Goal: Navigation & Orientation: Find specific page/section

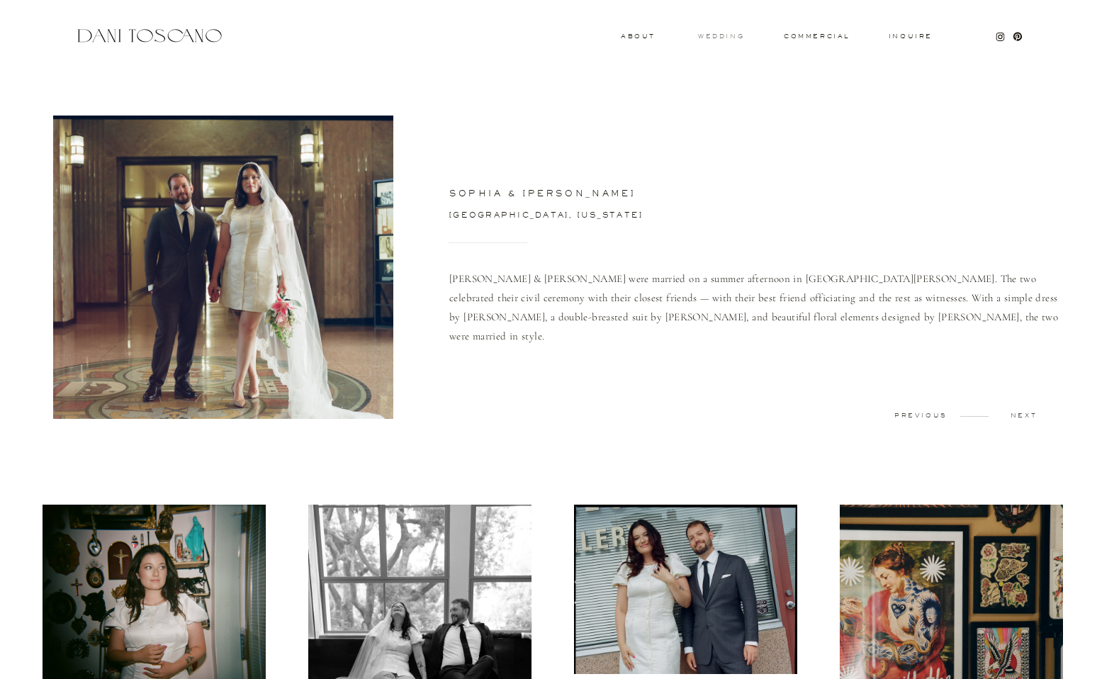
click at [736, 35] on h3 "wedding" at bounding box center [721, 35] width 46 height 5
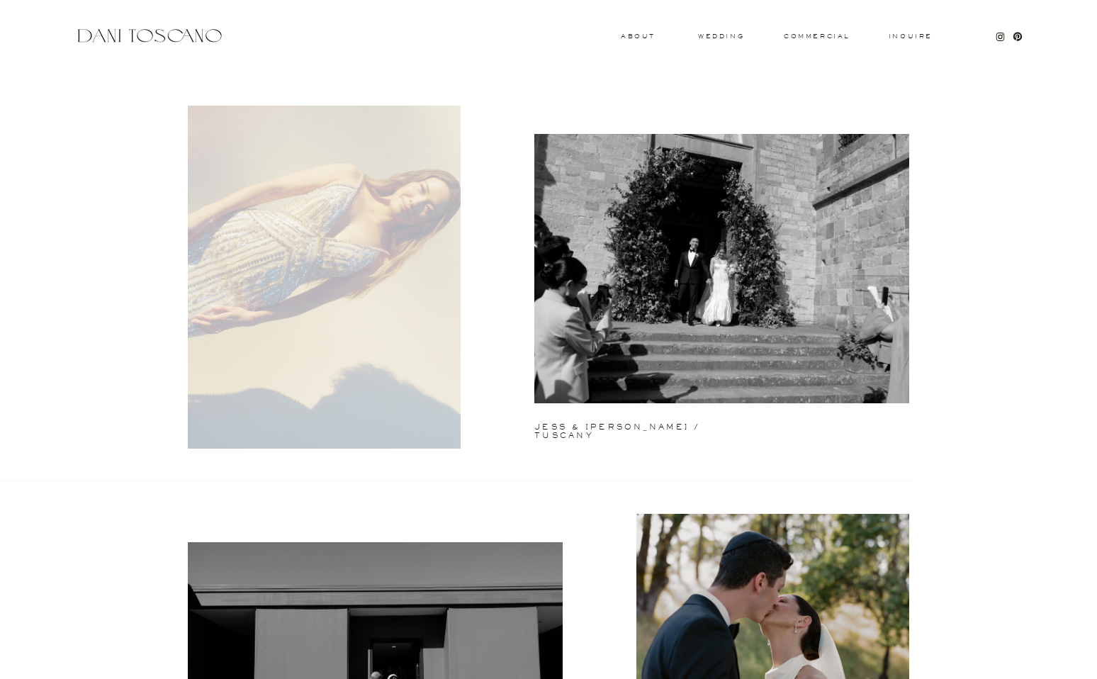
click at [431, 316] on div at bounding box center [324, 277] width 273 height 343
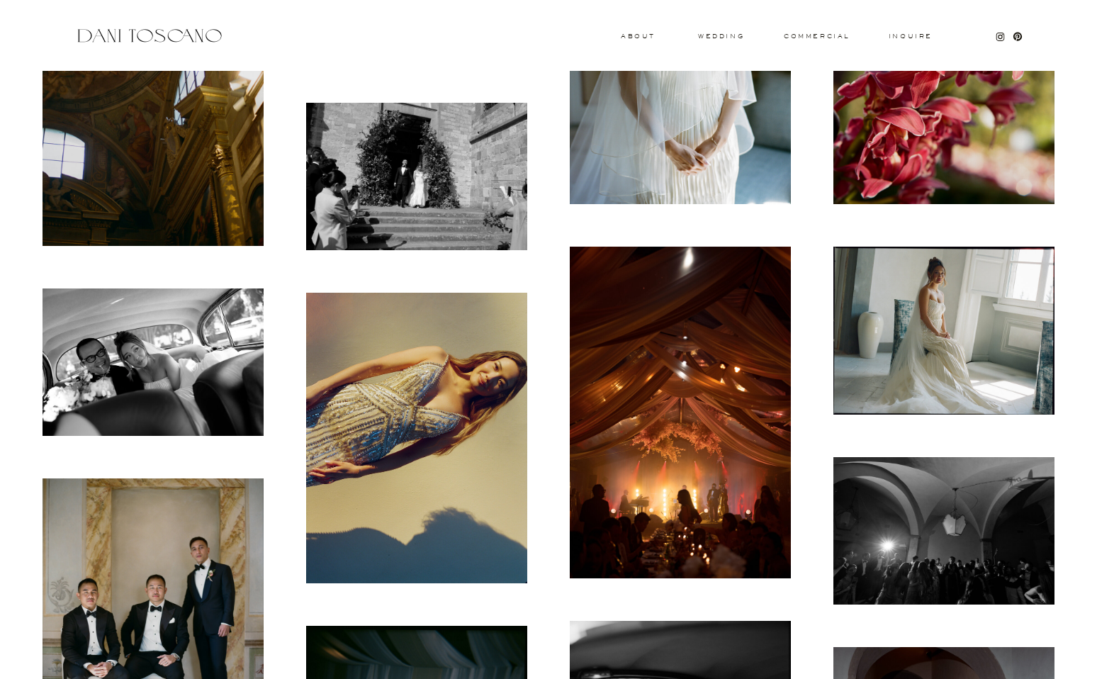
scroll to position [589, 0]
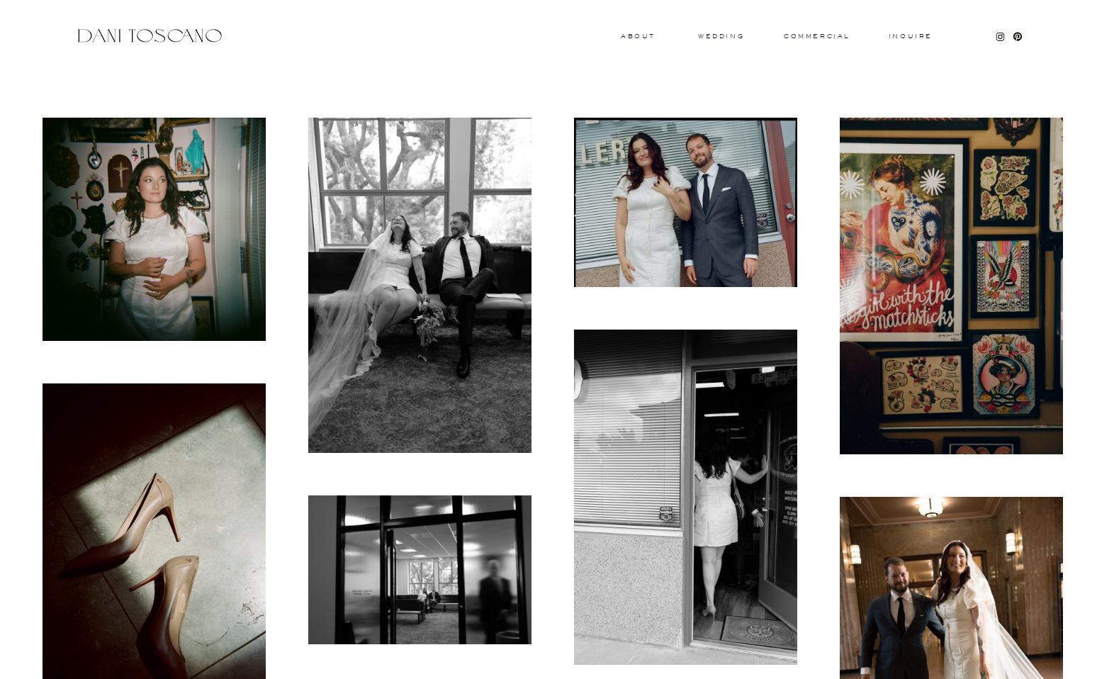
scroll to position [449, 0]
